Goal: Obtain resource: Download file/media

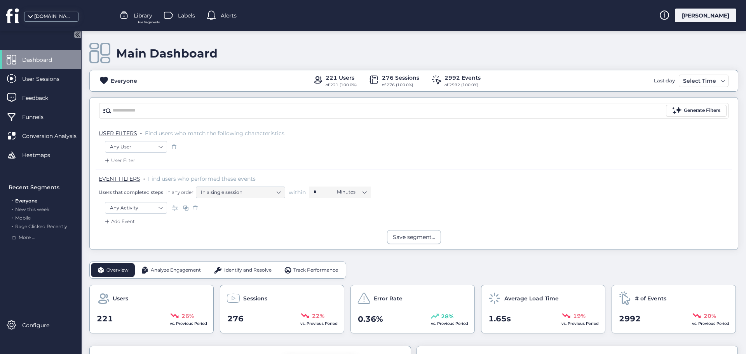
scroll to position [78, 0]
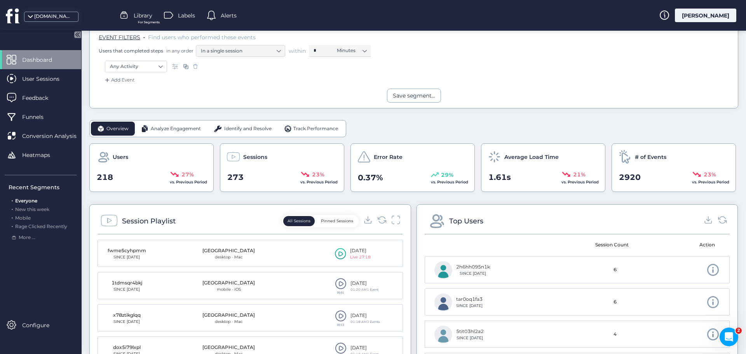
scroll to position [155, 0]
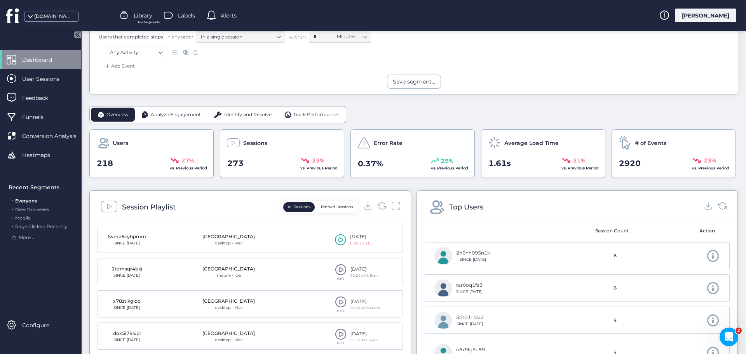
click at [168, 114] on span "Analyze Engagement" at bounding box center [176, 114] width 50 height 7
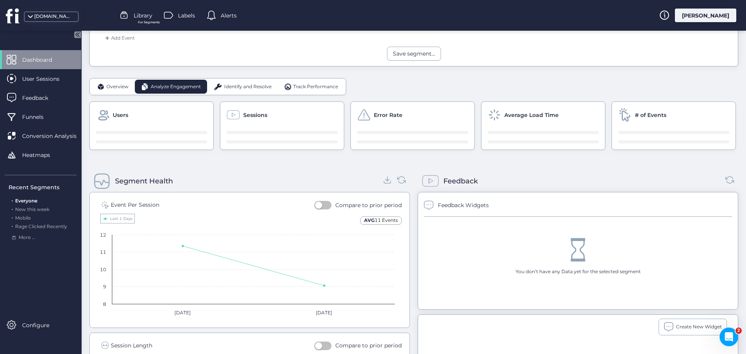
scroll to position [194, 0]
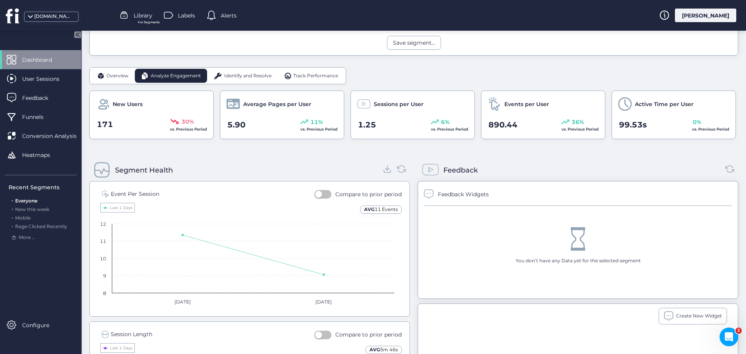
click at [240, 74] on span "Identify and Resolve" at bounding box center [247, 75] width 47 height 7
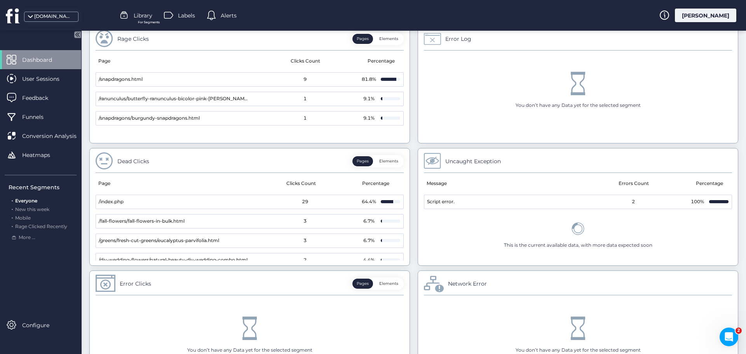
scroll to position [311, 0]
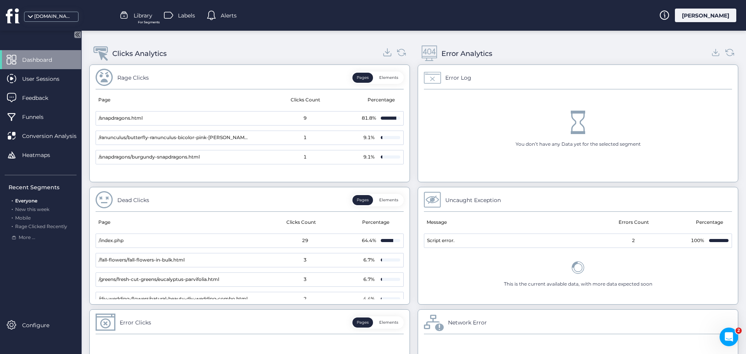
click at [383, 54] on icon at bounding box center [387, 52] width 10 height 10
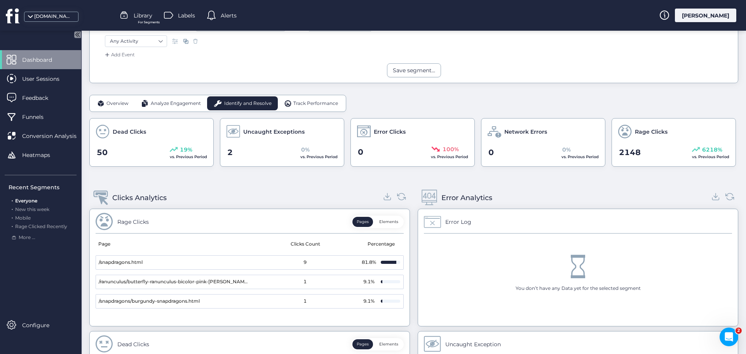
scroll to position [78, 0]
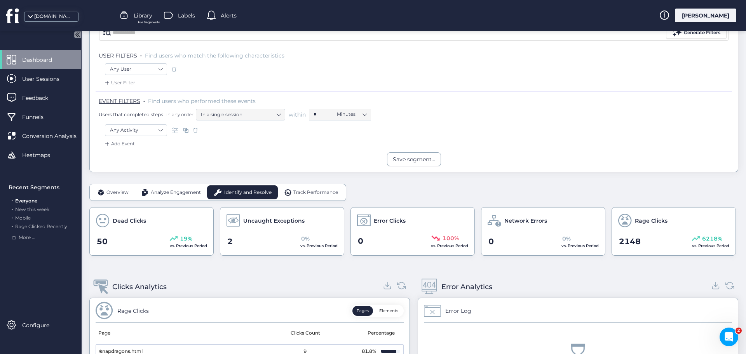
click at [302, 193] on span "Track Performance" at bounding box center [315, 192] width 45 height 7
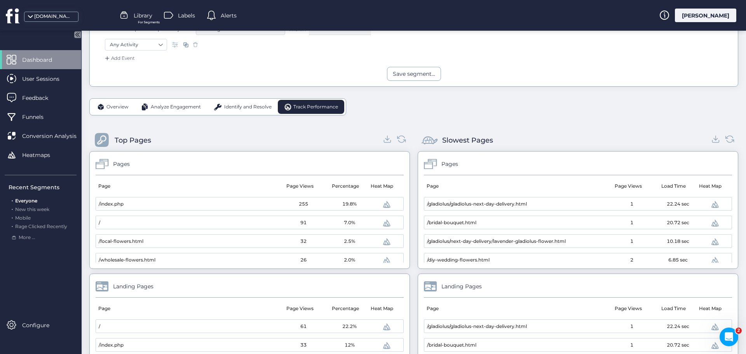
scroll to position [155, 0]
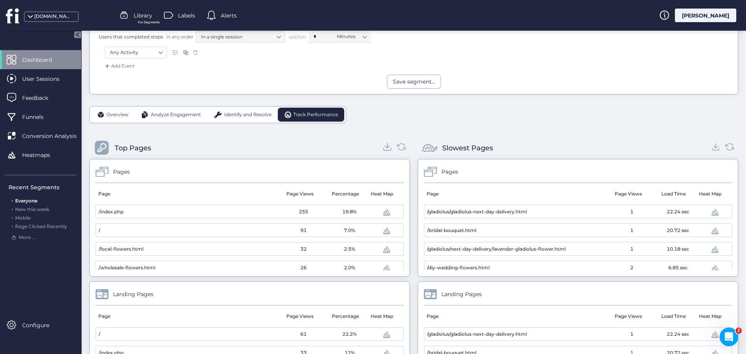
click at [387, 146] on icon at bounding box center [387, 145] width 0 height 5
click at [713, 147] on icon at bounding box center [716, 146] width 10 height 10
